Goal: Task Accomplishment & Management: Manage account settings

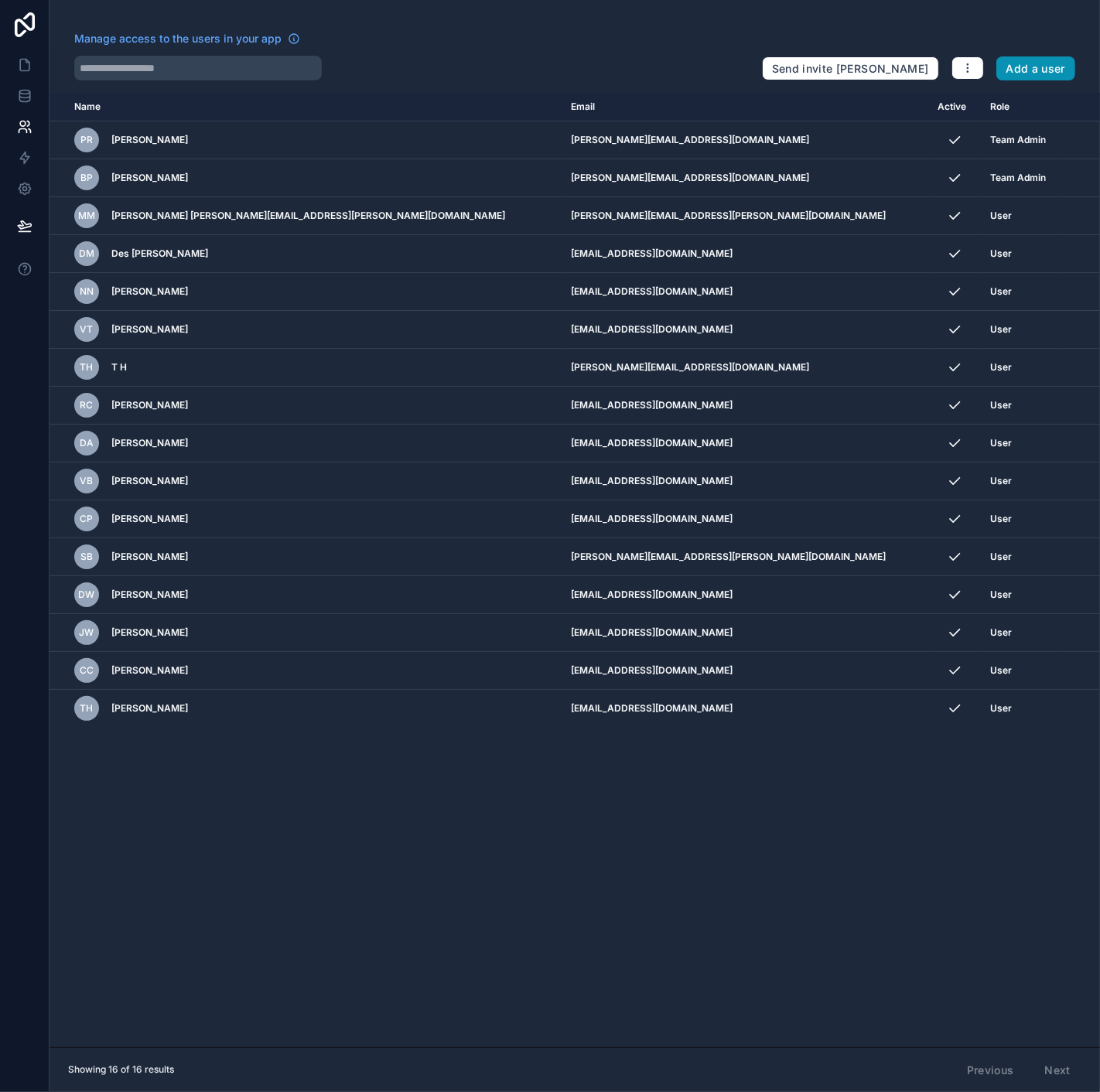
click at [1052, 68] on button "Add a user" at bounding box center [1036, 68] width 80 height 25
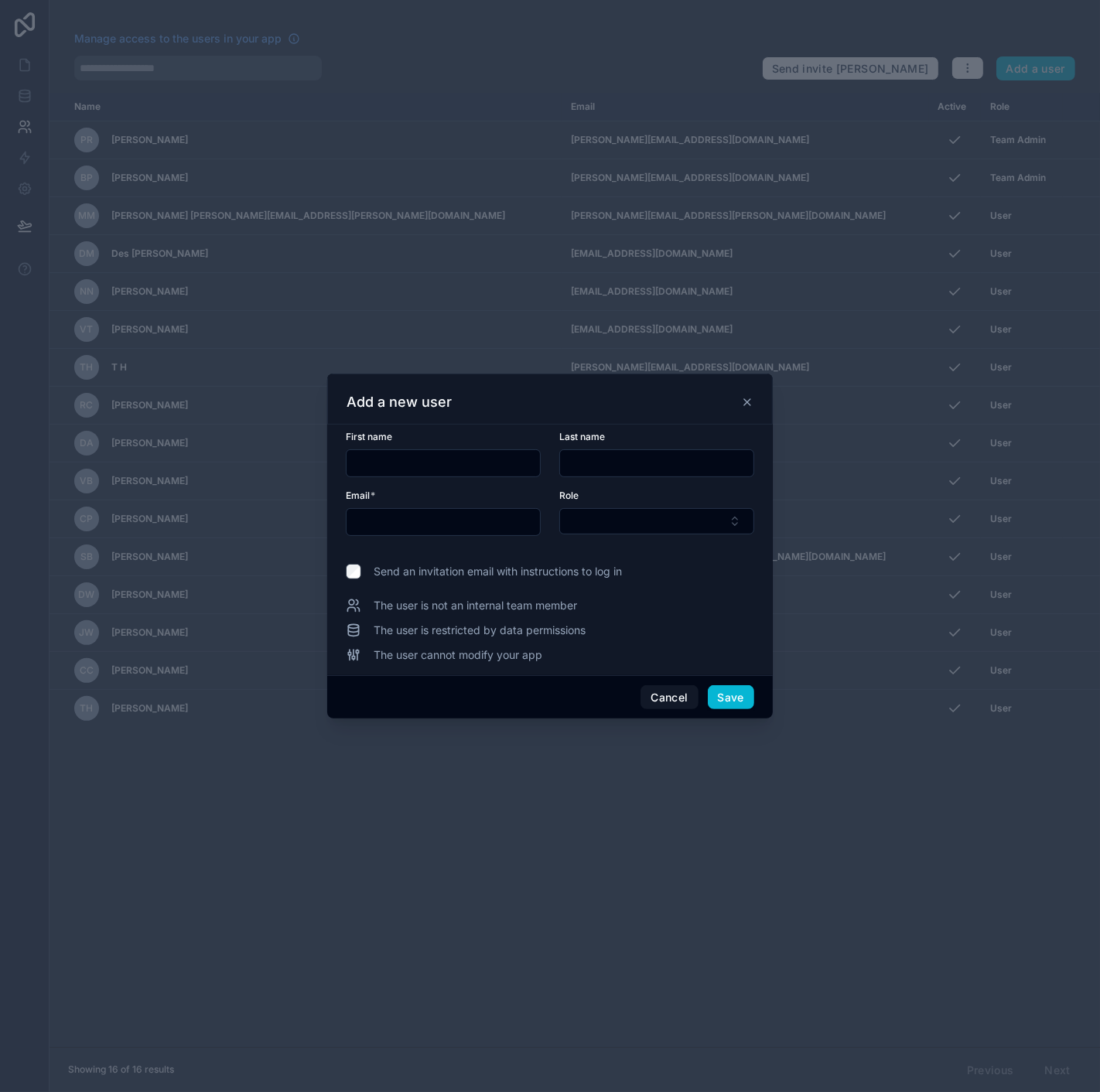
click at [439, 455] on input "text" at bounding box center [443, 463] width 193 height 21
type input "*******"
click at [577, 517] on button "Select Button" at bounding box center [657, 521] width 195 height 27
click at [589, 615] on div "User" at bounding box center [657, 607] width 187 height 25
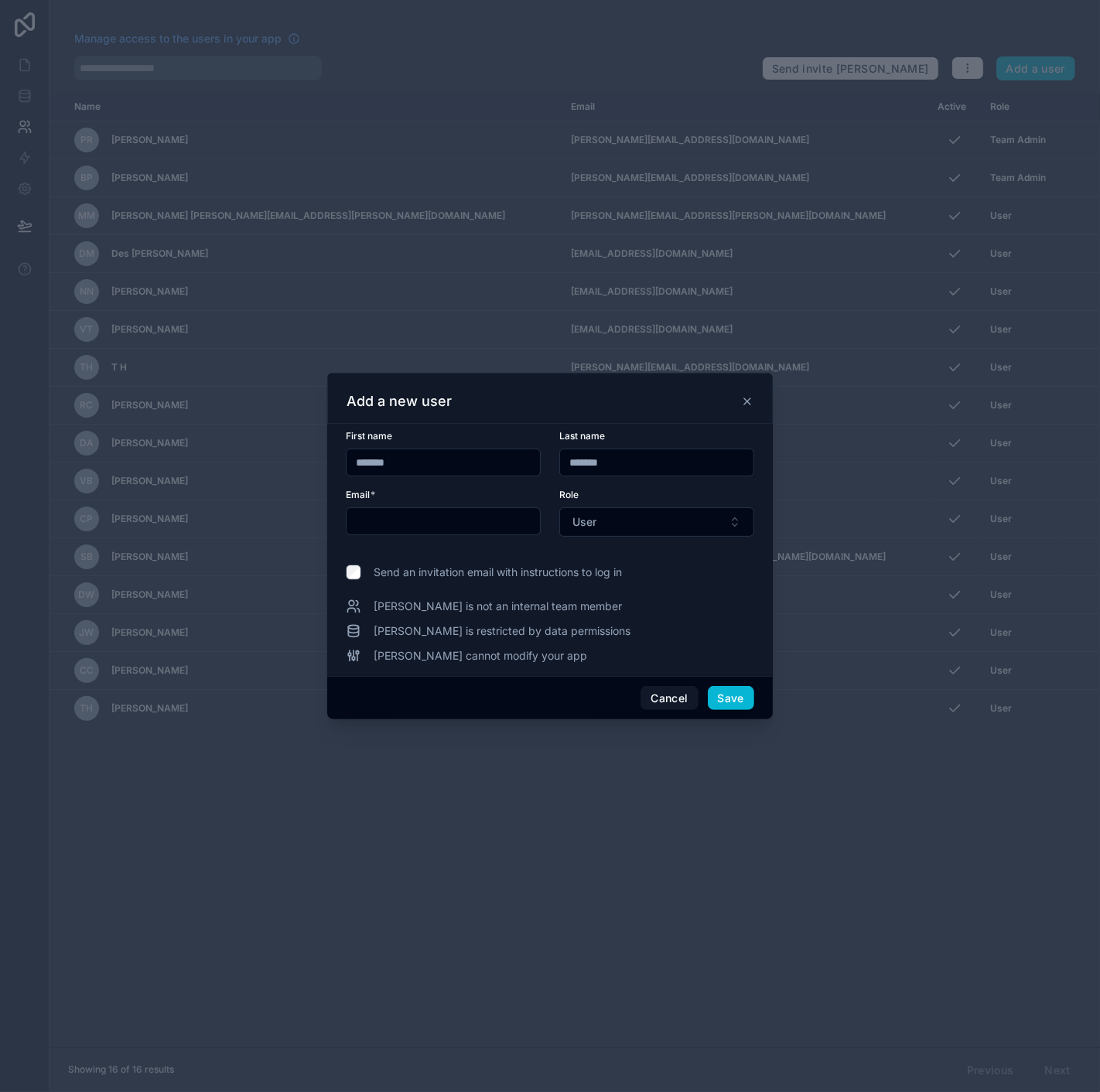
click at [406, 522] on input "text" at bounding box center [443, 521] width 193 height 21
paste input "**********"
type input "**********"
click at [725, 696] on button "Save" at bounding box center [731, 698] width 46 height 25
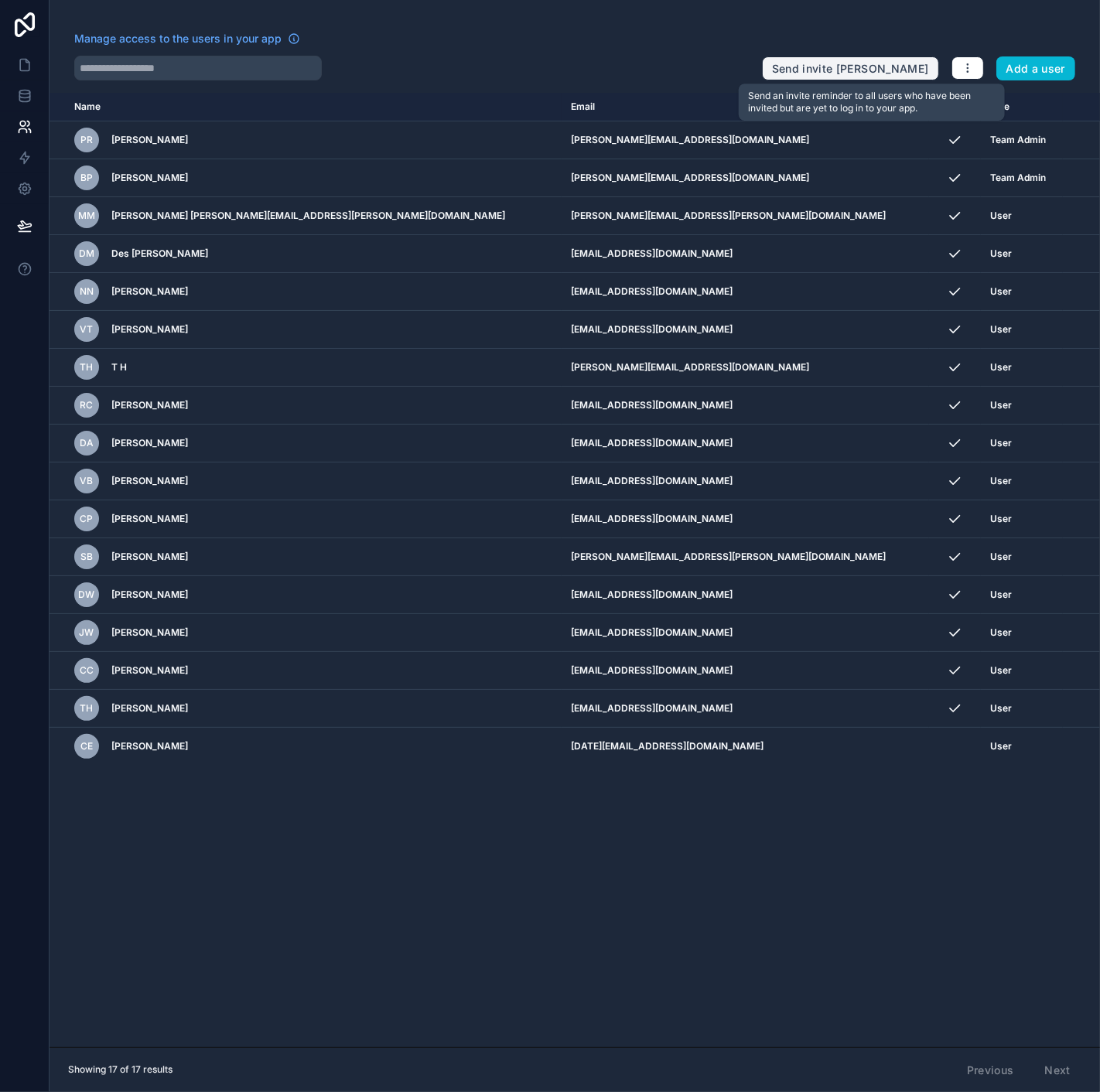
click at [871, 74] on button "Send invite [PERSON_NAME]" at bounding box center [850, 68] width 177 height 25
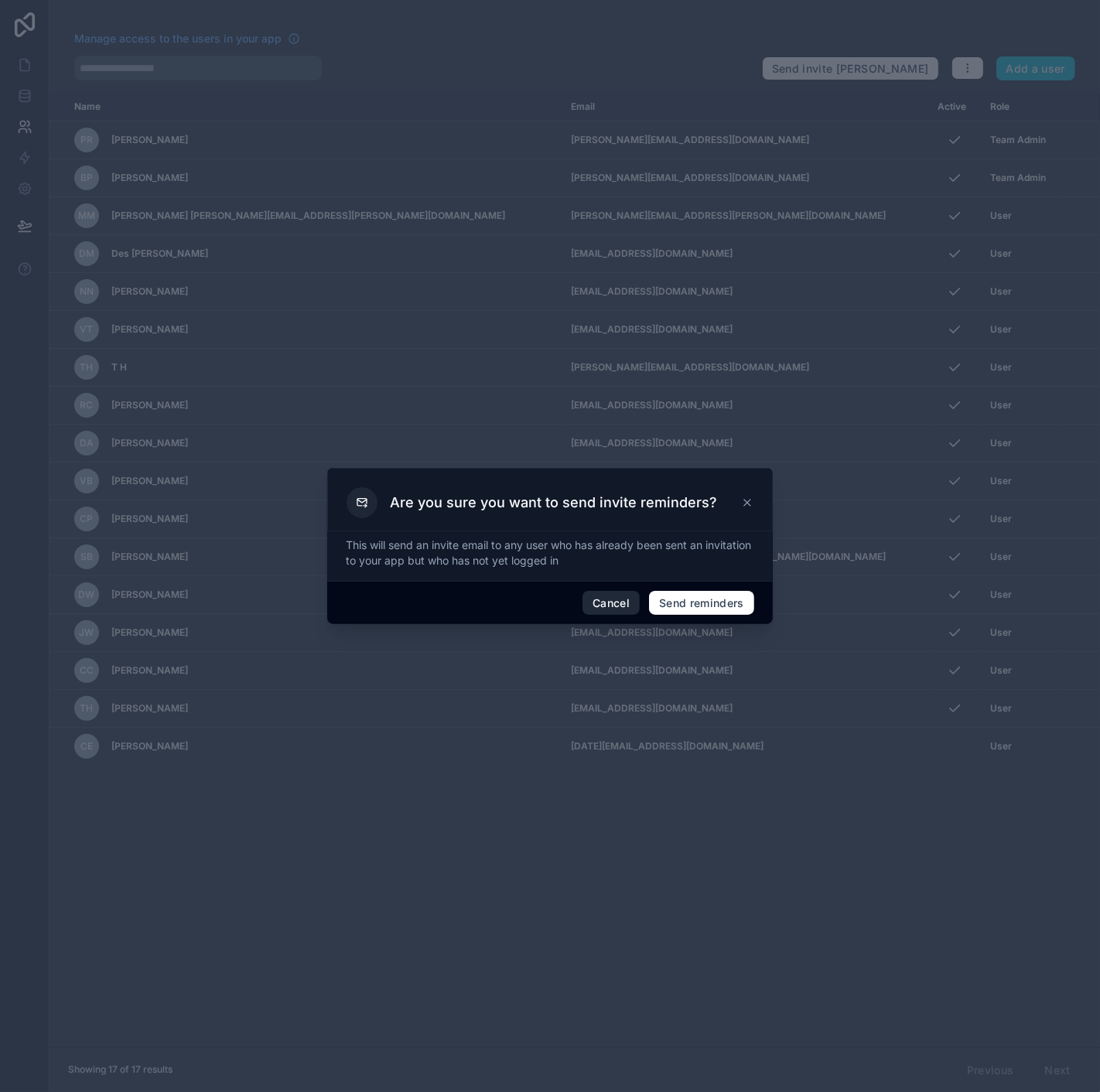
click at [615, 599] on button "Cancel" at bounding box center [611, 603] width 57 height 25
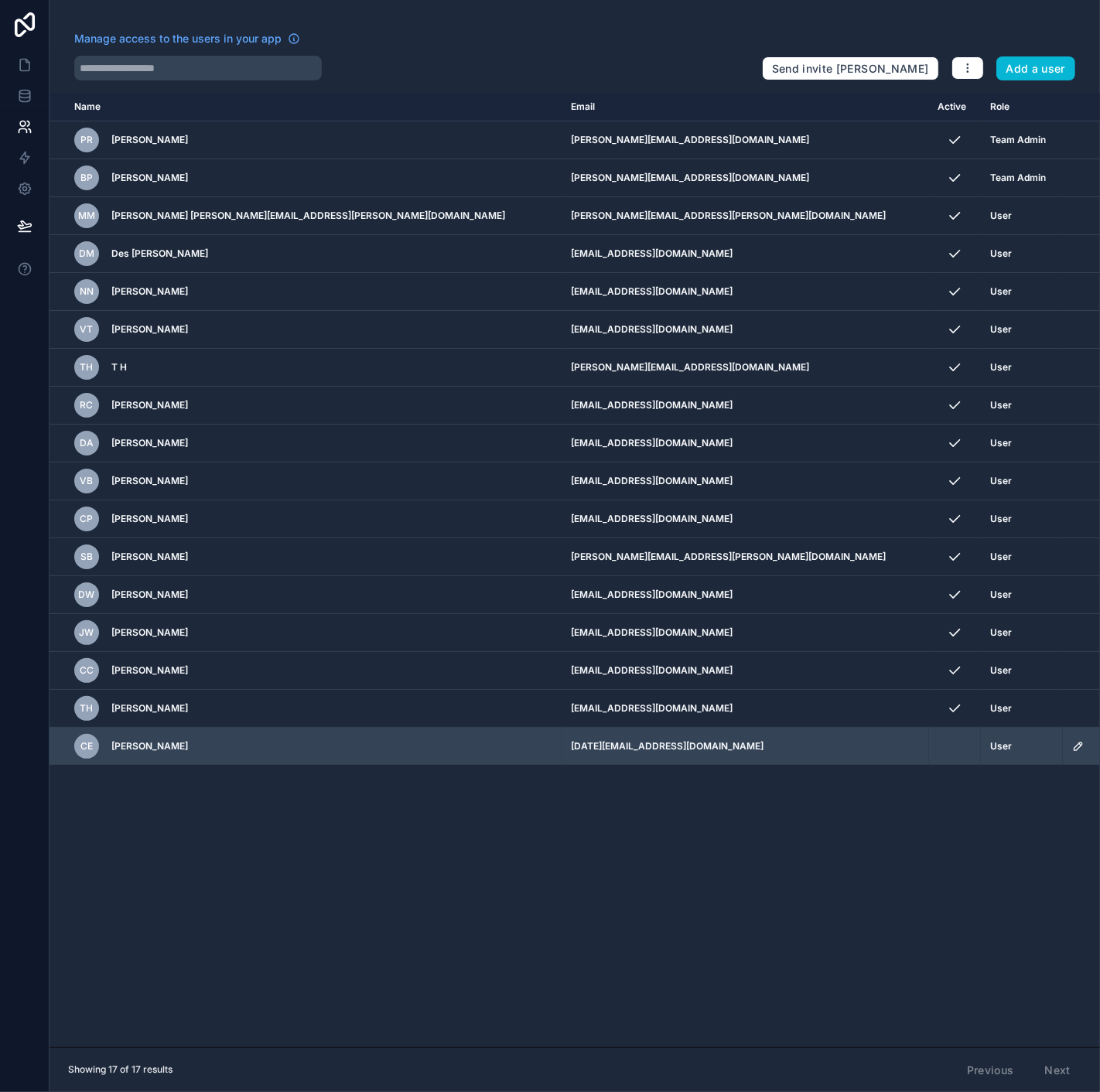
click at [696, 739] on td "[DATE][EMAIL_ADDRESS][DOMAIN_NAME]" at bounding box center [745, 747] width 367 height 38
click at [1073, 744] on icon "scrollable content" at bounding box center [1079, 746] width 12 height 12
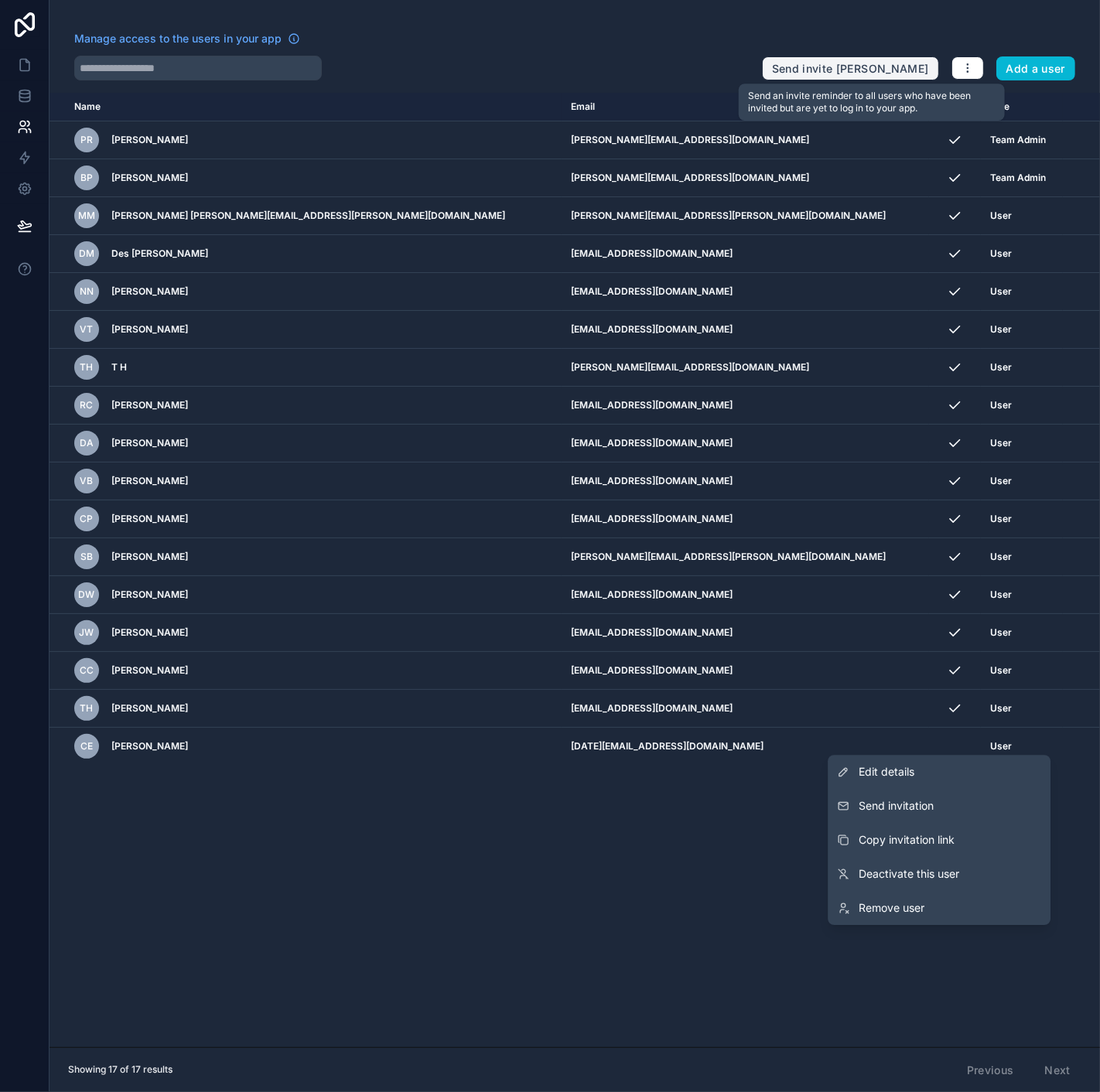
click at [882, 61] on button "Send invite [PERSON_NAME]" at bounding box center [850, 68] width 177 height 25
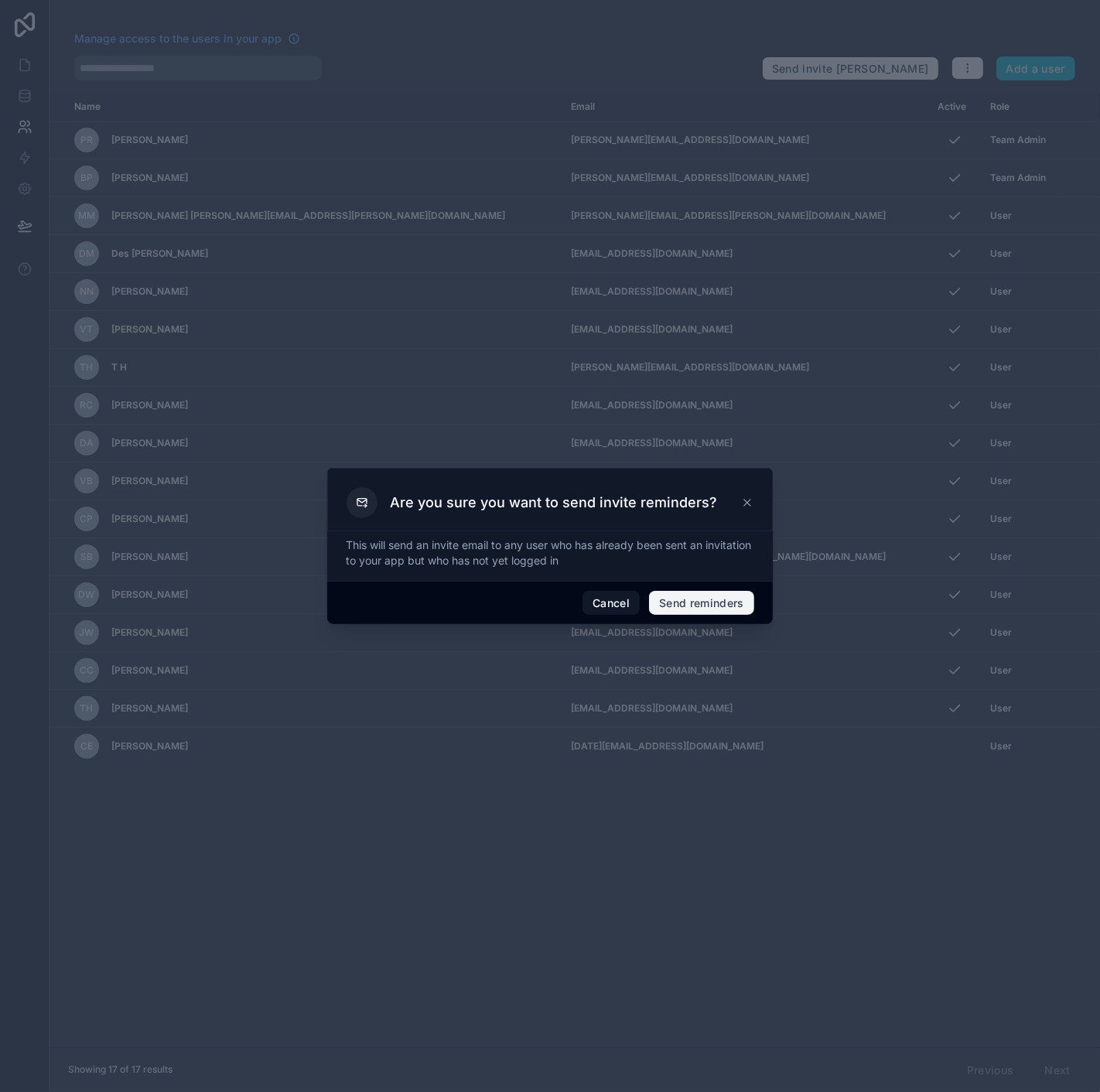
click at [691, 605] on button "Send reminders" at bounding box center [701, 603] width 105 height 25
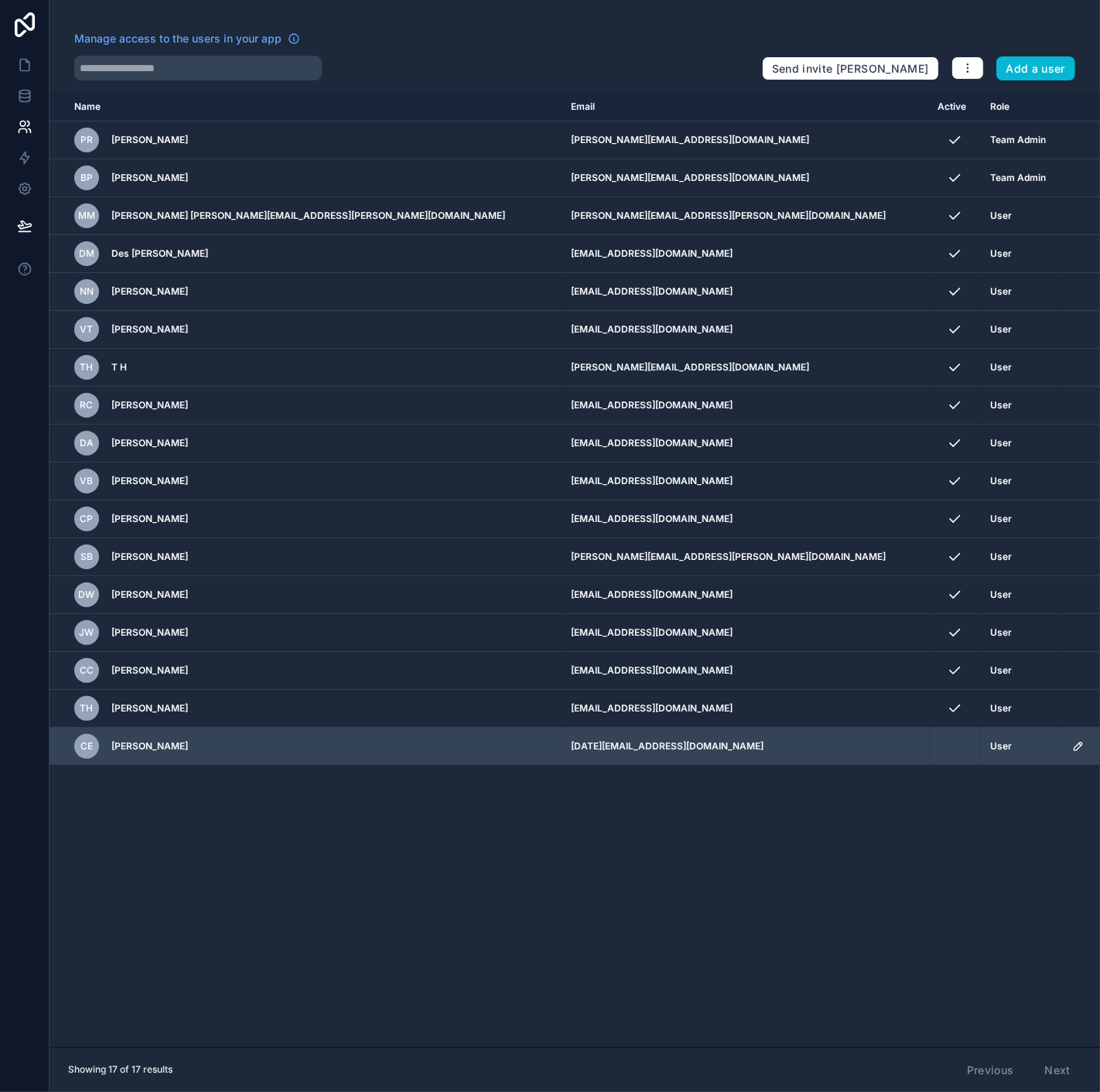
click at [729, 741] on td "[DATE][EMAIL_ADDRESS][DOMAIN_NAME]" at bounding box center [745, 747] width 367 height 38
click at [1074, 743] on icon "scrollable content" at bounding box center [1078, 746] width 8 height 8
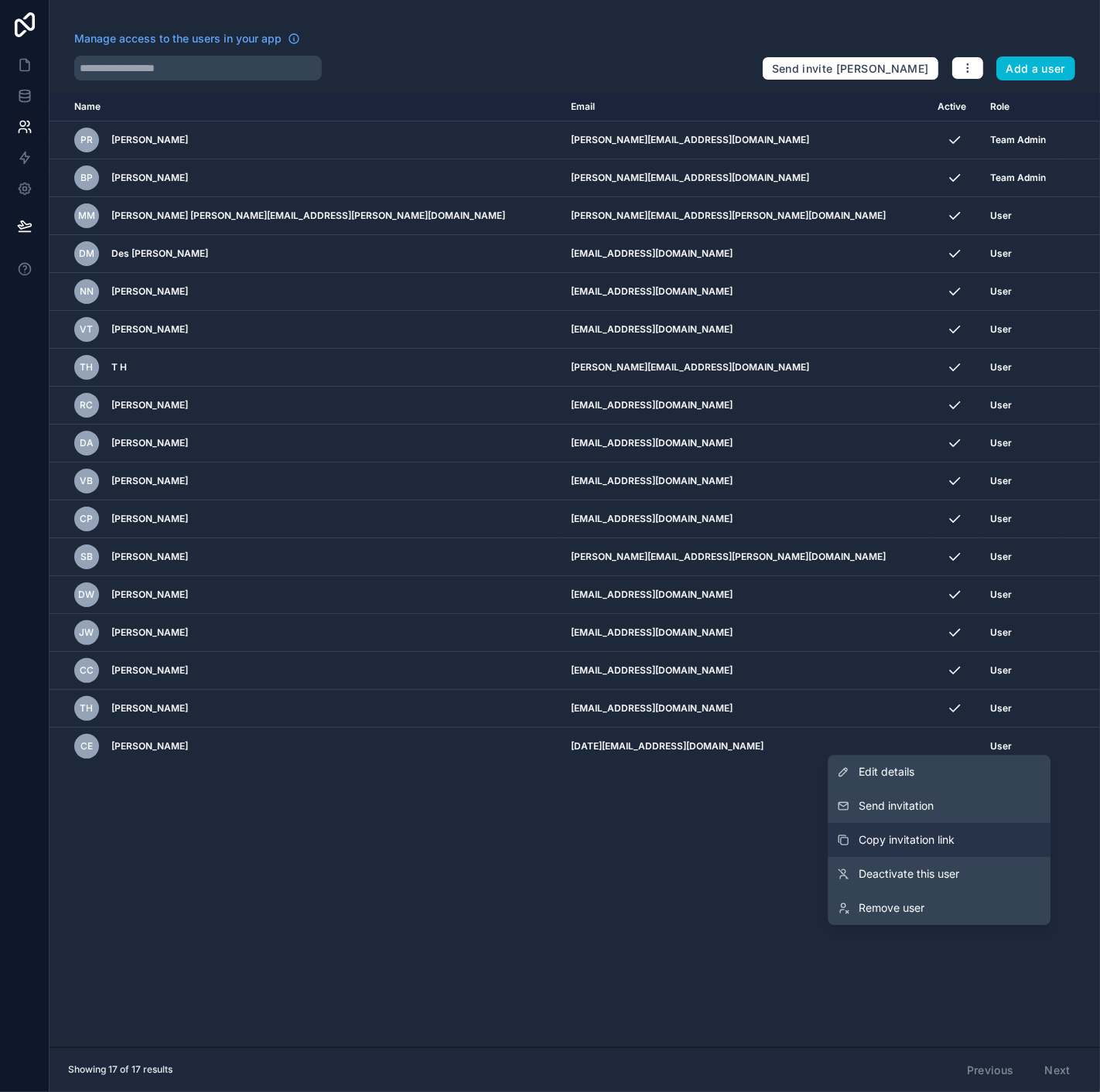
click at [913, 833] on span "Copy invitation link" at bounding box center [907, 840] width 96 height 15
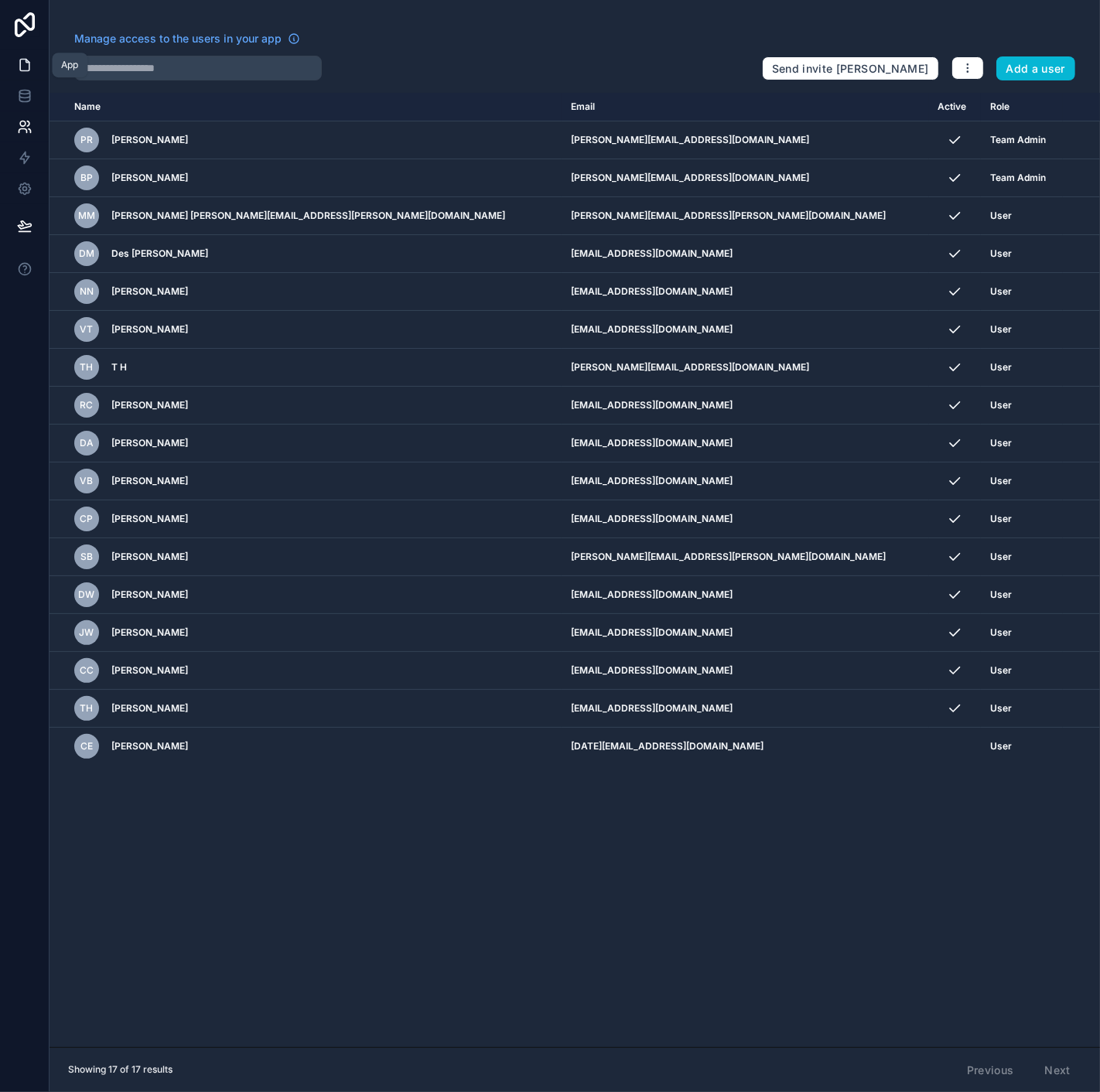
click at [22, 64] on icon at bounding box center [25, 65] width 15 height 15
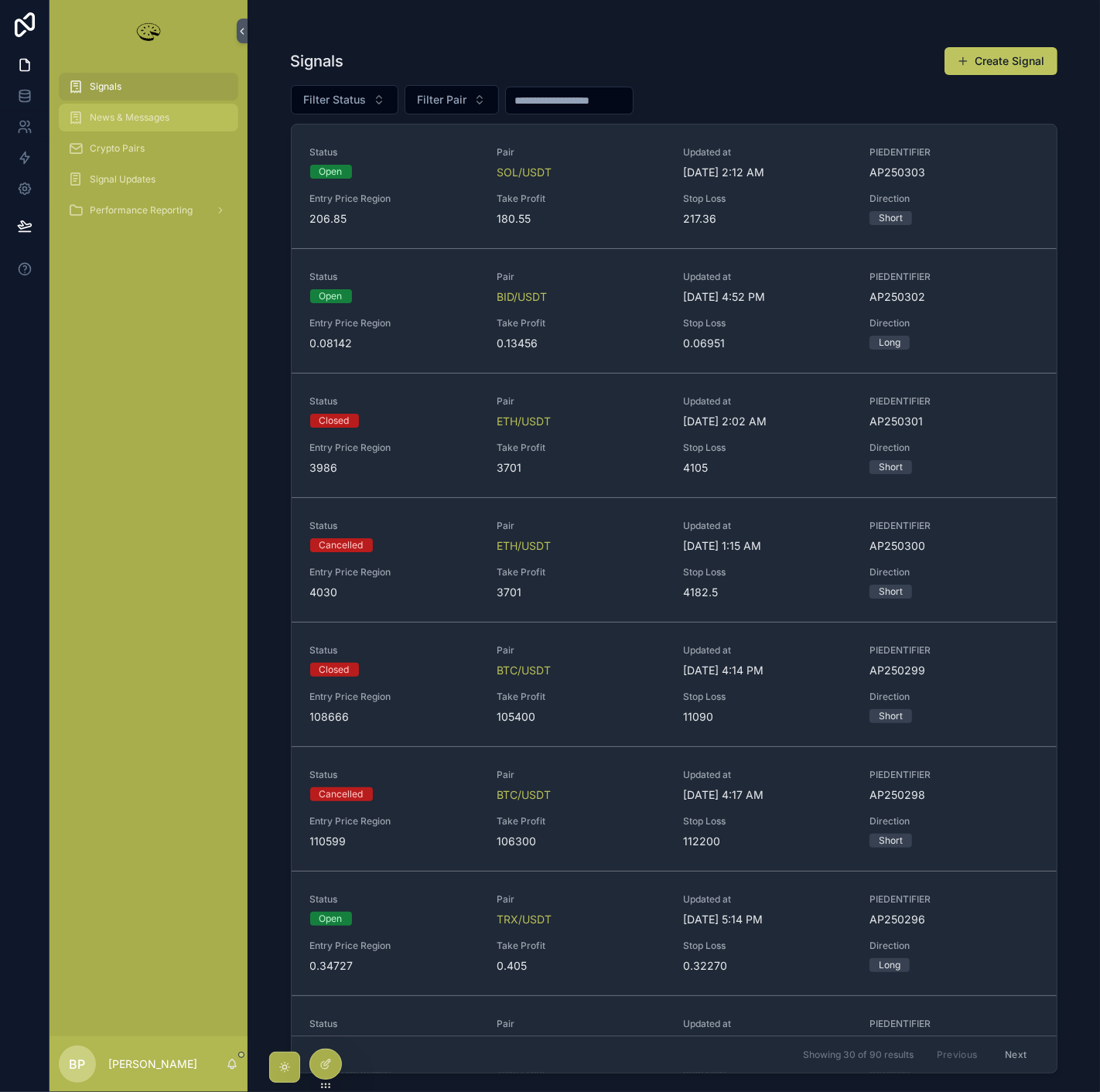
click at [119, 120] on span "News & Messages" at bounding box center [129, 117] width 80 height 12
